Goal: Task Accomplishment & Management: Use online tool/utility

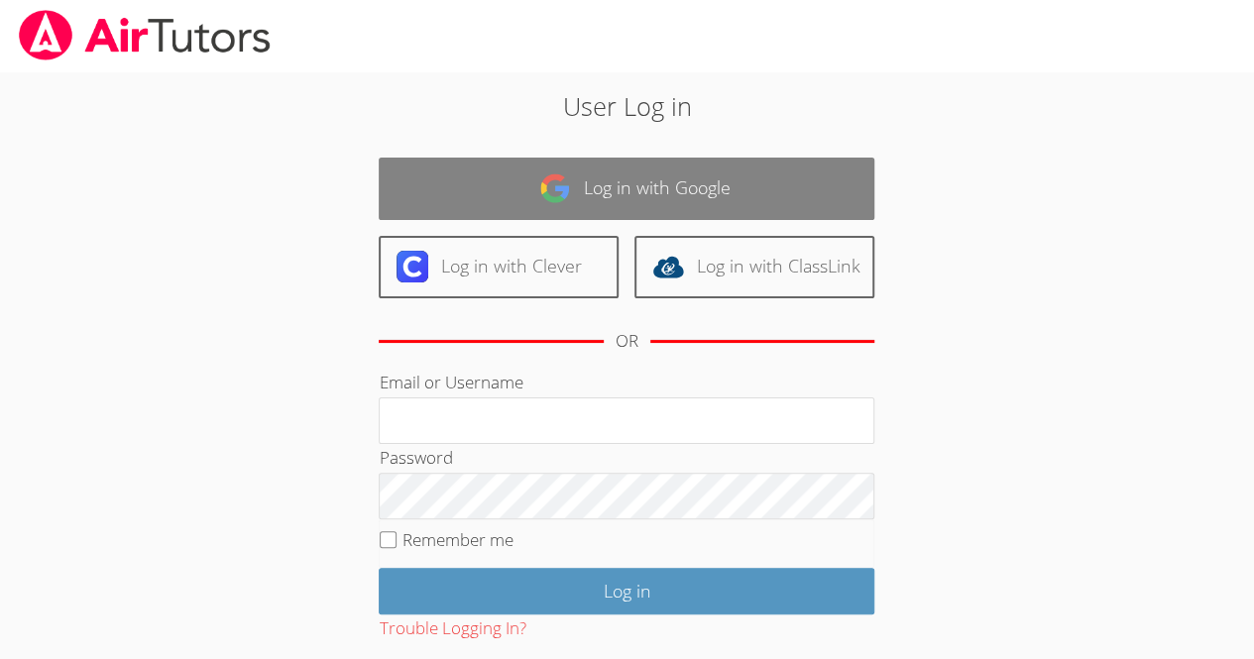
click at [767, 177] on link "Log in with Google" at bounding box center [627, 189] width 496 height 62
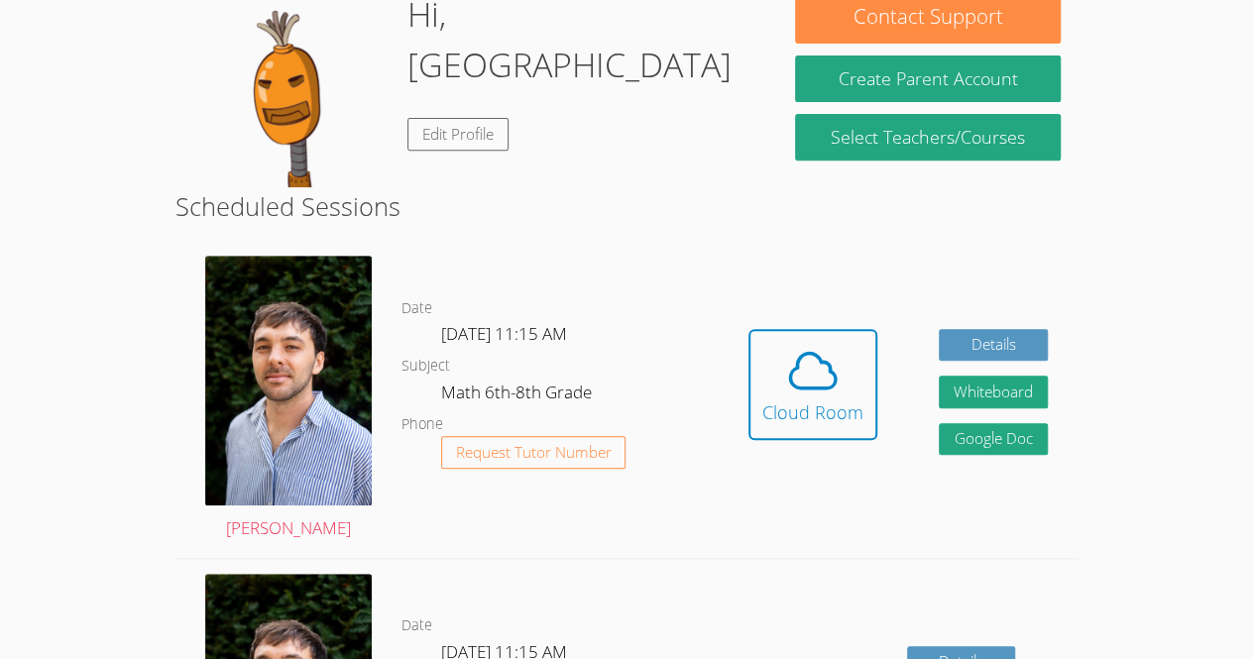
scroll to position [352, 0]
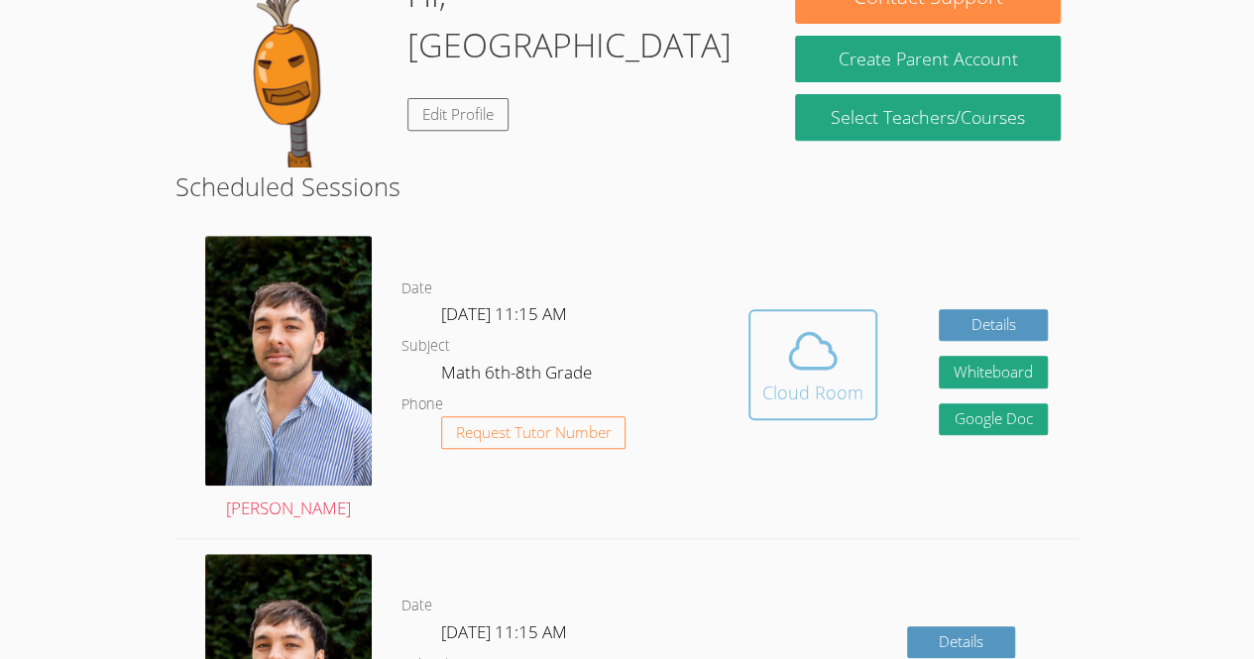
click at [790, 379] on icon at bounding box center [813, 351] width 56 height 56
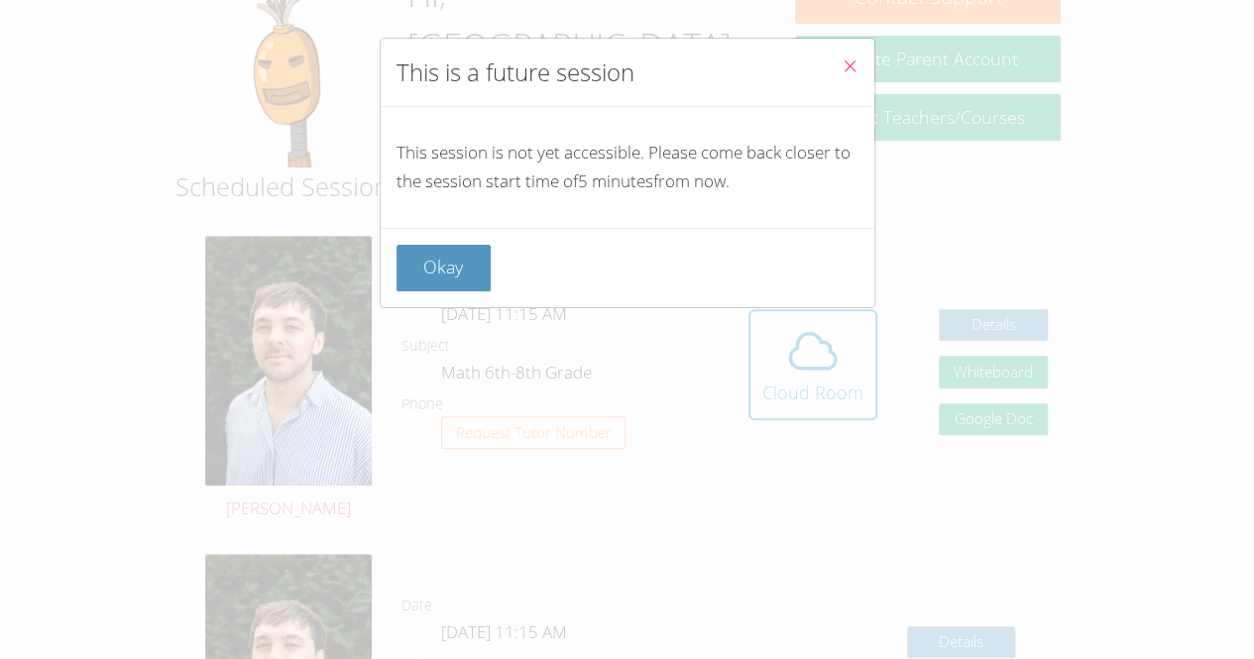
click at [842, 62] on icon "Close" at bounding box center [850, 65] width 17 height 17
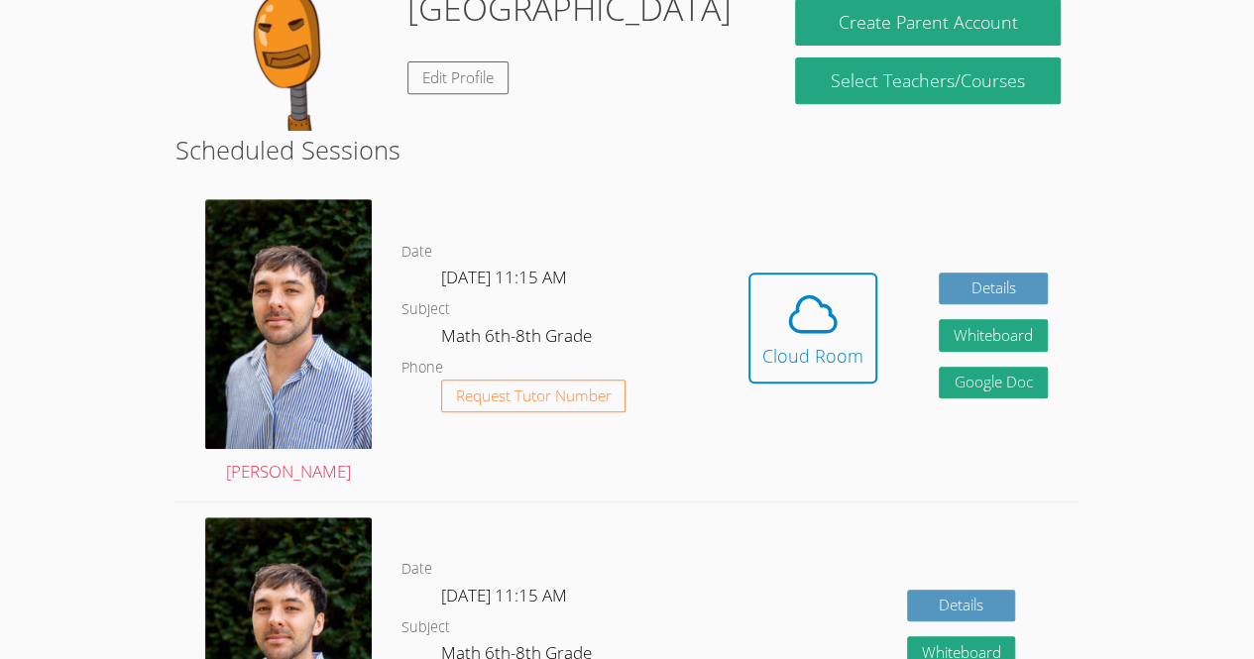
scroll to position [385, 0]
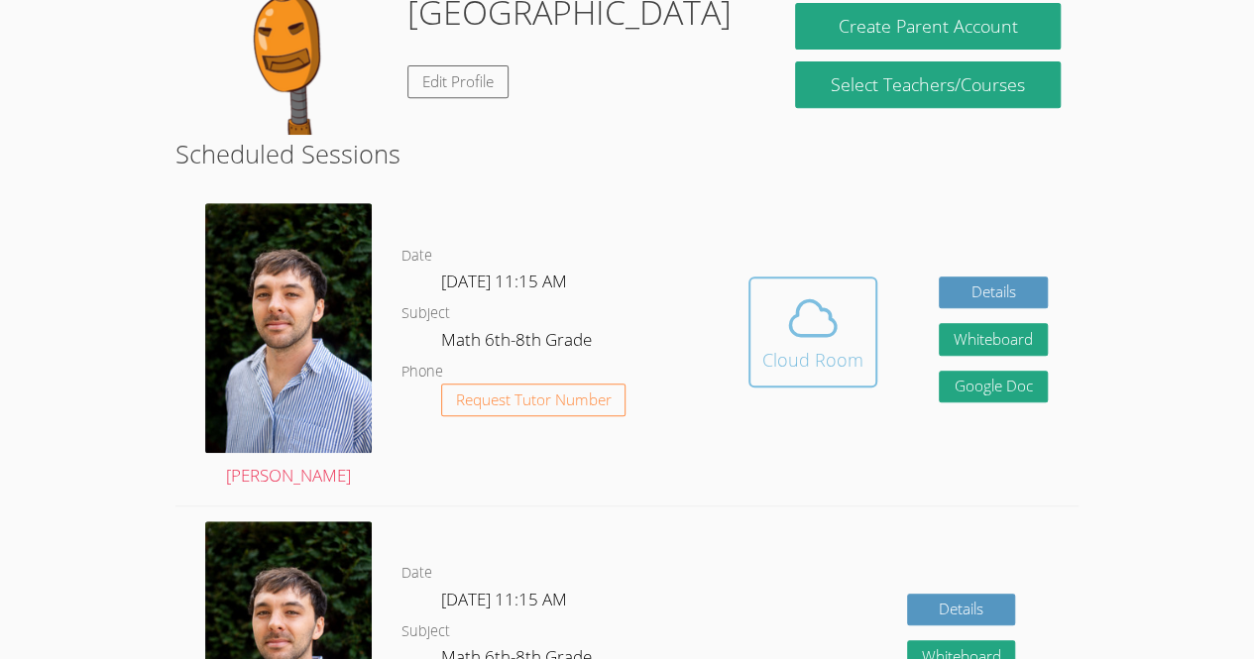
click at [773, 334] on span at bounding box center [812, 318] width 101 height 56
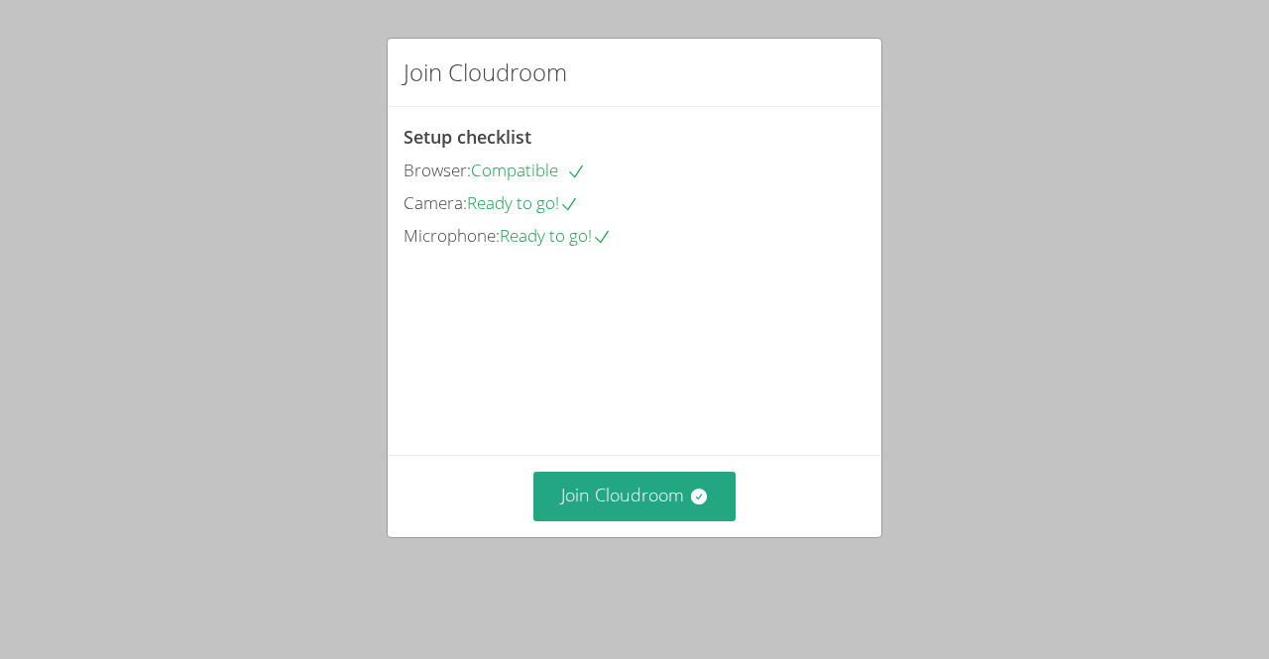
click at [701, 274] on video at bounding box center [551, 341] width 297 height 149
click at [648, 536] on div "Join Cloudroom" at bounding box center [635, 495] width 494 height 81
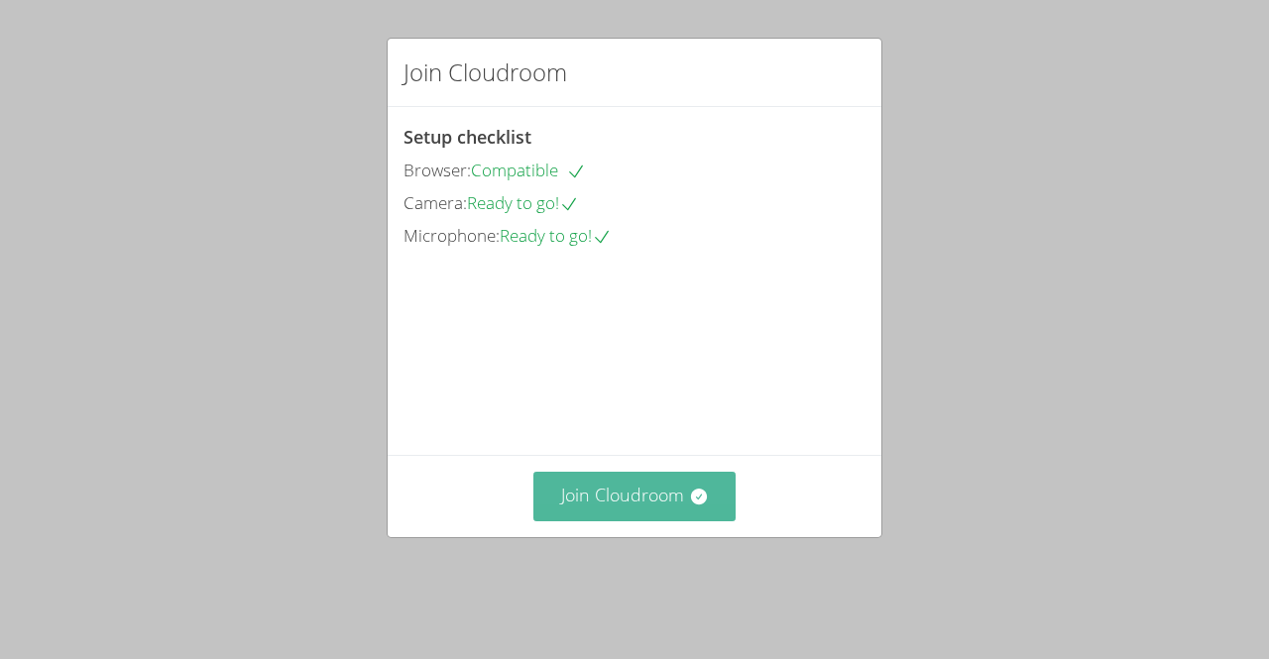
click at [663, 520] on button "Join Cloudroom" at bounding box center [634, 496] width 203 height 49
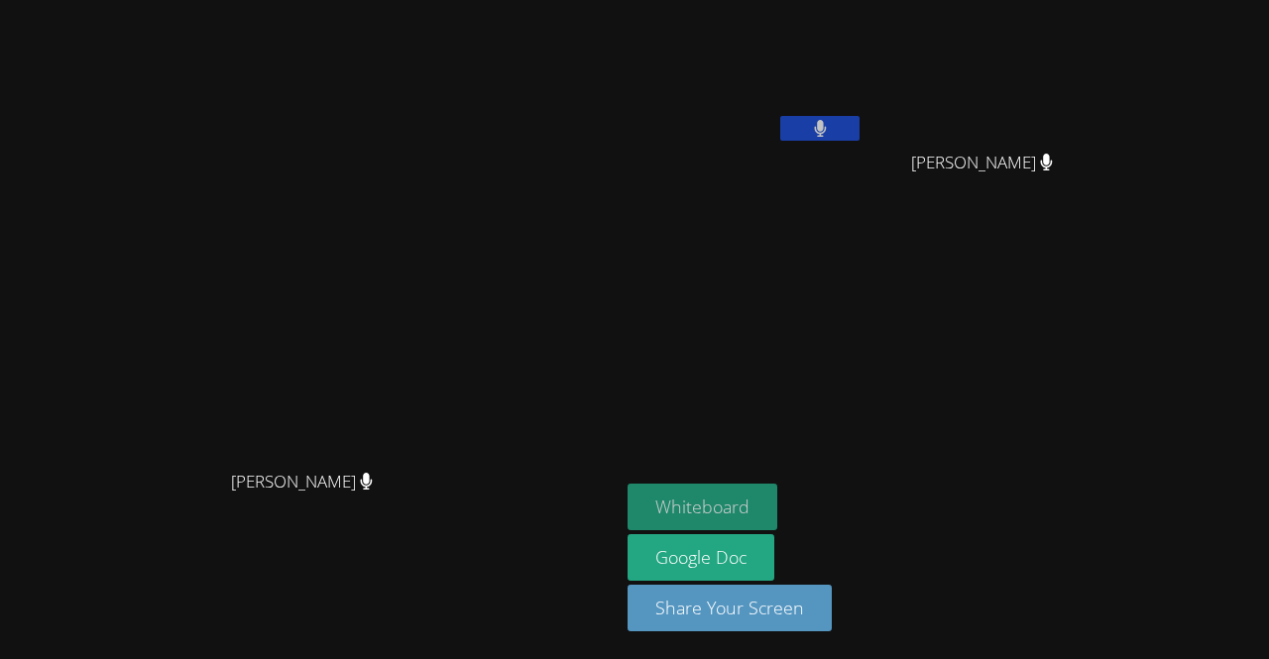
click at [777, 501] on button "Whiteboard" at bounding box center [702, 507] width 150 height 47
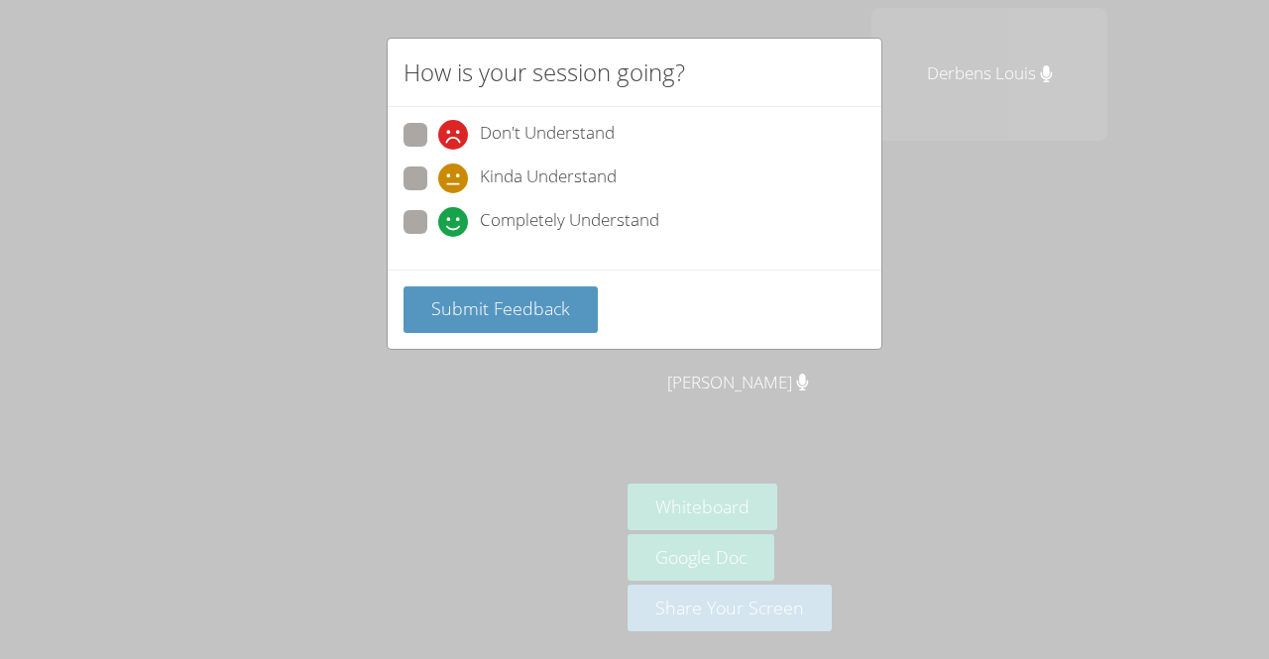
click at [438, 237] on span at bounding box center [438, 237] width 0 height 0
click at [438, 210] on input "Completely Understand" at bounding box center [446, 218] width 17 height 17
radio input "true"
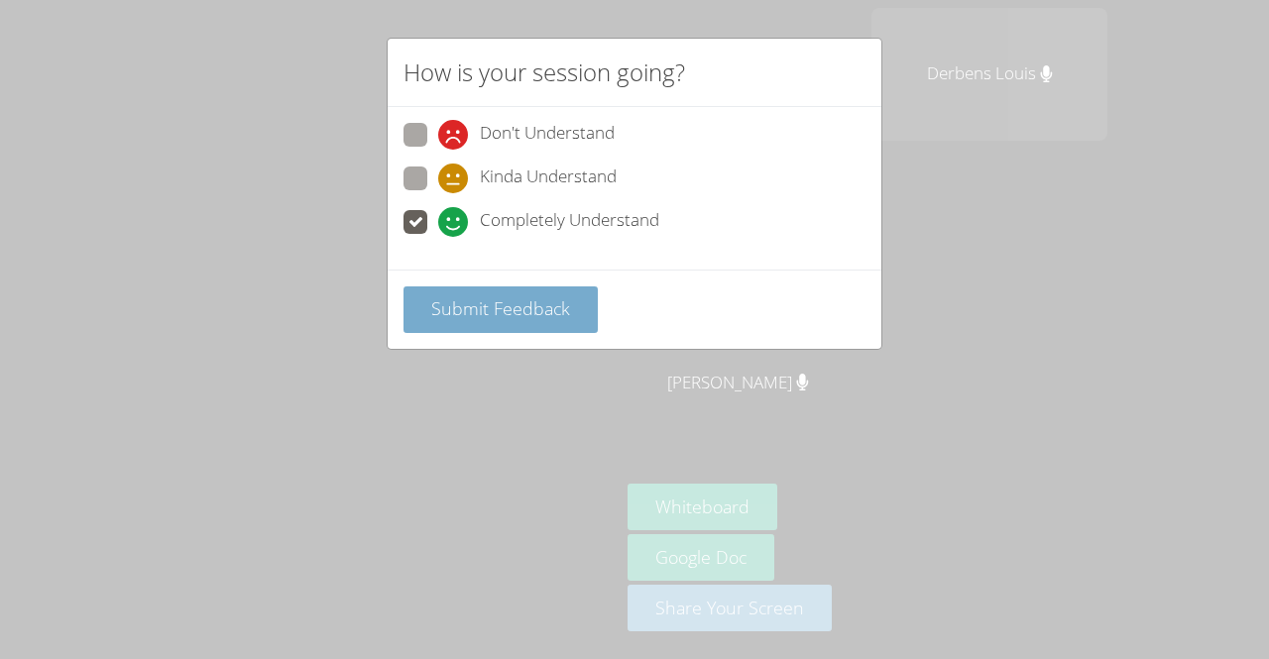
click at [474, 286] on button "Submit Feedback" at bounding box center [500, 309] width 194 height 47
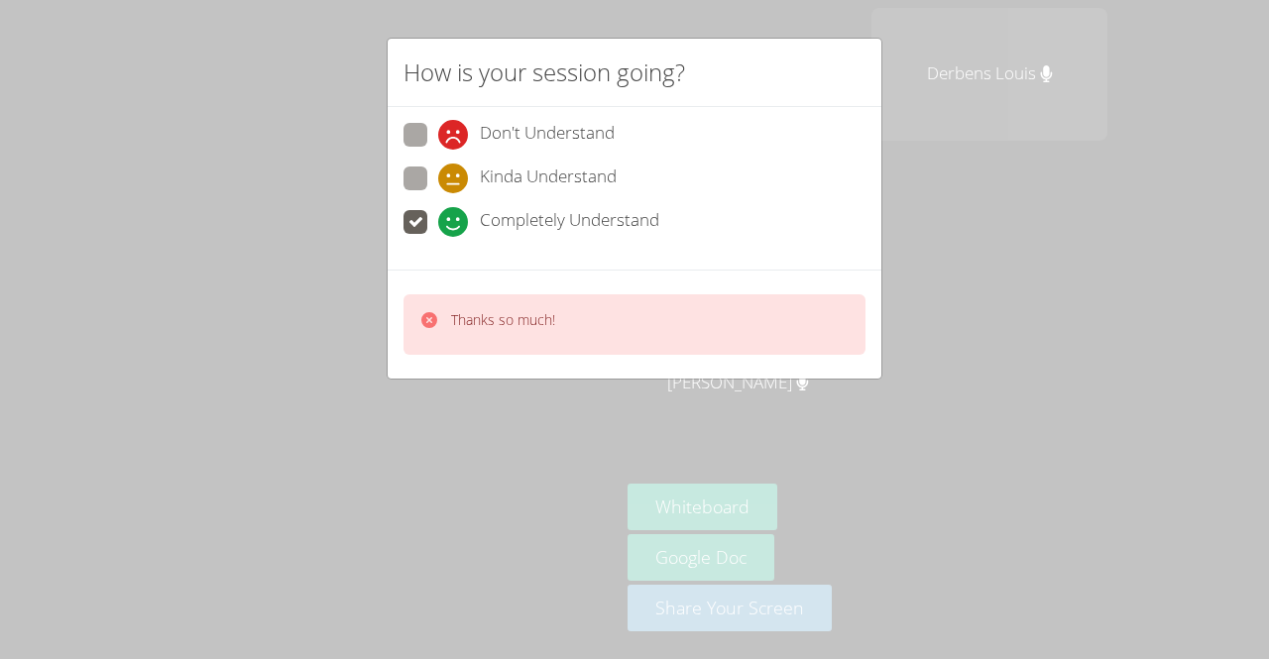
click at [507, 310] on p "Thanks so much!" at bounding box center [503, 320] width 104 height 20
click at [434, 211] on label "Completely Understand" at bounding box center [531, 223] width 256 height 27
click at [438, 211] on input "Completely Understand" at bounding box center [446, 218] width 17 height 17
click at [485, 270] on div "Thanks so much!" at bounding box center [635, 324] width 494 height 109
click at [550, 341] on div "Thanks so much!" at bounding box center [634, 324] width 462 height 60
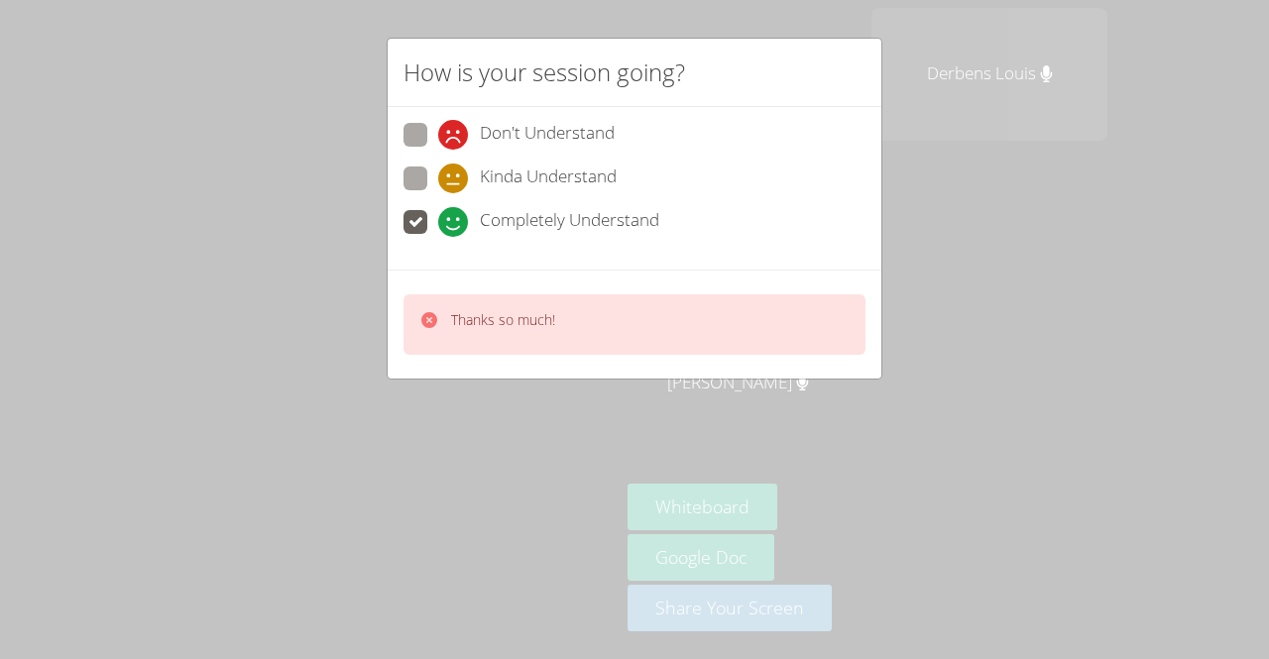
click at [531, 449] on div "How is your session going? Don't Understand Kinda Understand Completely Underst…" at bounding box center [634, 329] width 1269 height 659
click at [520, 385] on div "How is your session going? Don't Understand Kinda Understand Completely Underst…" at bounding box center [634, 329] width 1269 height 659
